Goal: Task Accomplishment & Management: Manage account settings

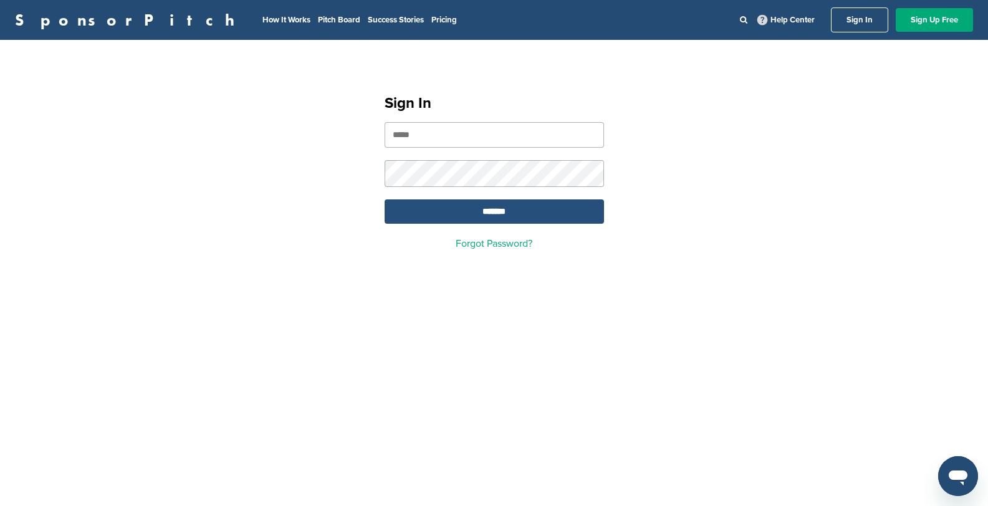
type input "**********"
click at [476, 208] on input "*******" at bounding box center [494, 212] width 219 height 24
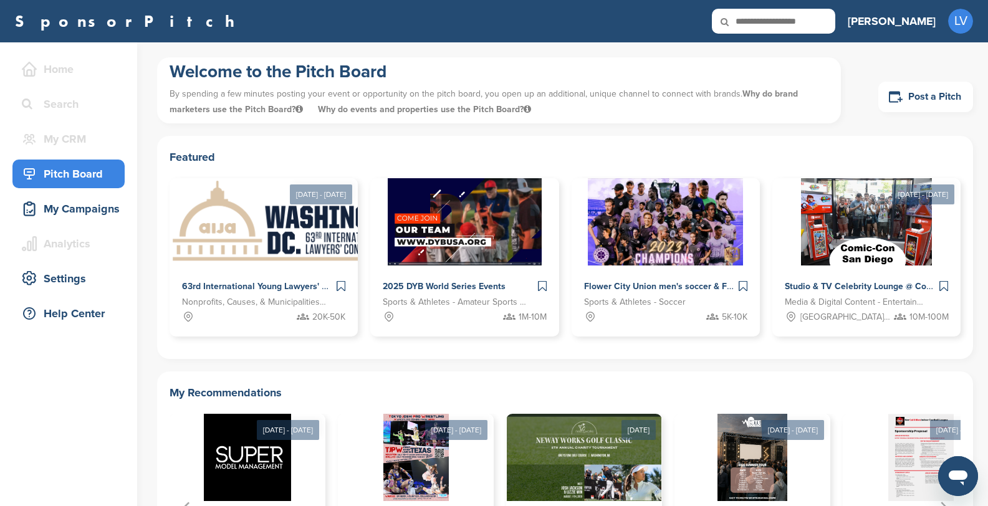
click at [754, 14] on icon at bounding box center [733, 22] width 42 height 26
click at [754, 19] on icon at bounding box center [733, 22] width 42 height 26
